Goal: Information Seeking & Learning: Learn about a topic

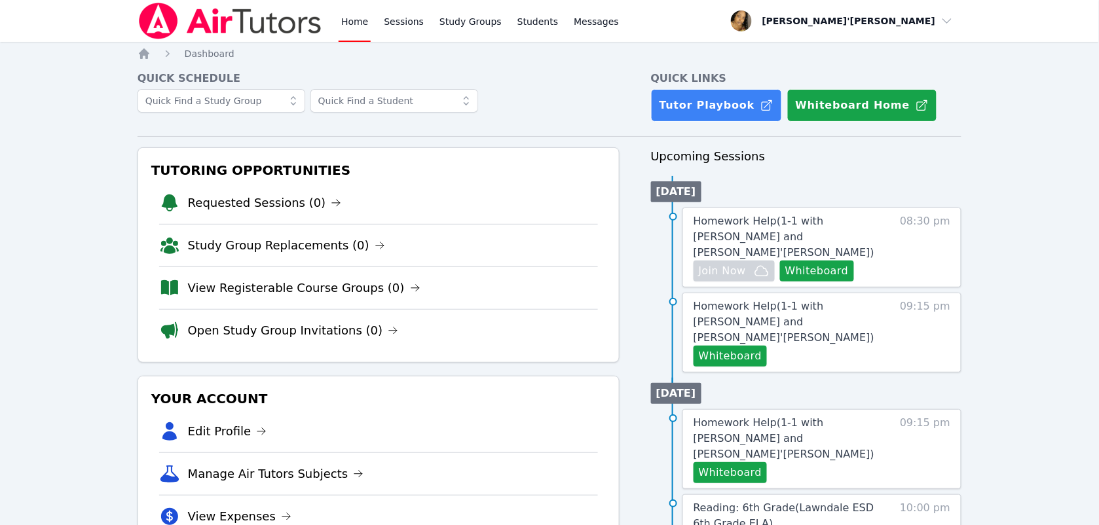
click at [204, 254] on link "Study Group Replacements (0)" at bounding box center [286, 245] width 197 height 18
click at [204, 297] on link "View Registerable Course Groups (0)" at bounding box center [304, 288] width 233 height 18
